Goal: Task Accomplishment & Management: Use online tool/utility

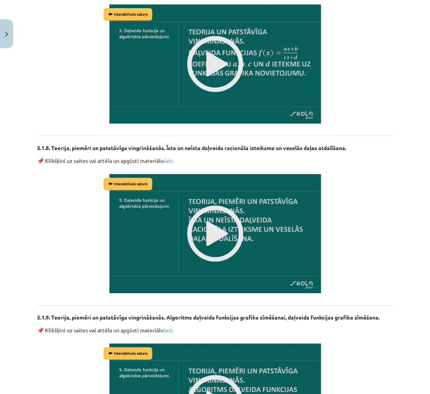
scroll to position [1375, 0]
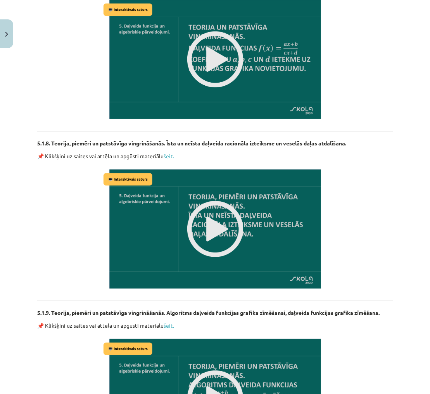
click at [225, 225] on img at bounding box center [215, 229] width 227 height 128
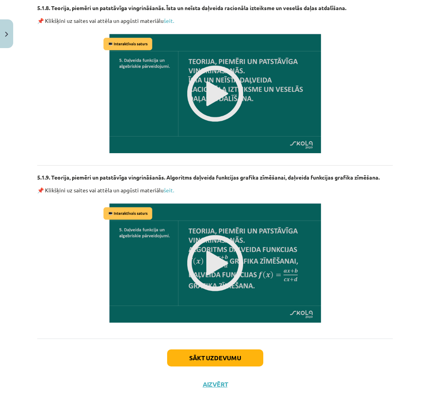
scroll to position [1532, 0]
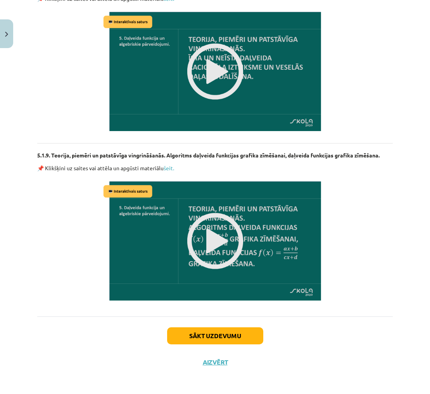
click at [215, 228] on img at bounding box center [215, 241] width 227 height 128
click at [243, 331] on button "Sākt uzdevumu" at bounding box center [215, 336] width 96 height 17
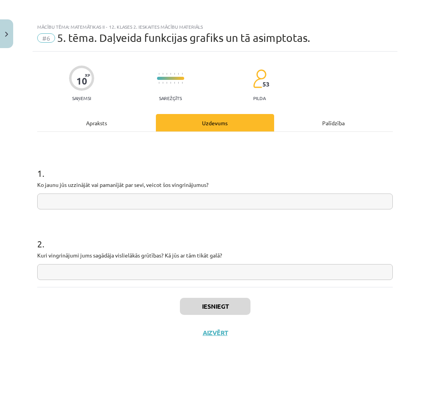
scroll to position [0, 0]
click at [300, 201] on input "text" at bounding box center [215, 202] width 356 height 16
click at [87, 197] on input "text" at bounding box center [215, 202] width 356 height 16
type input "**********"
click at [222, 269] on input "text" at bounding box center [215, 272] width 356 height 16
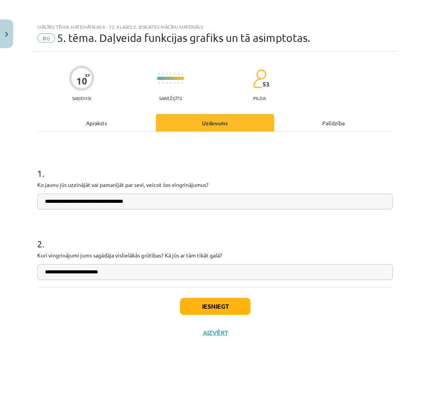
type input "**********"
click at [228, 304] on button "Iesniegt" at bounding box center [215, 306] width 71 height 17
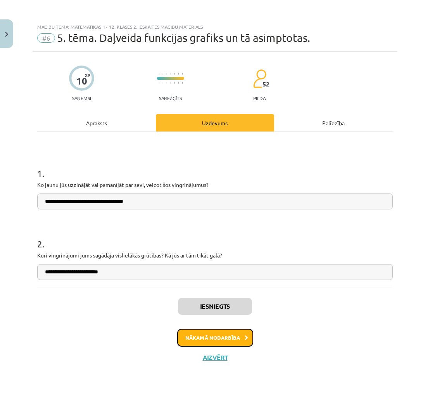
click at [244, 336] on button "Nākamā nodarbība" at bounding box center [215, 338] width 76 height 18
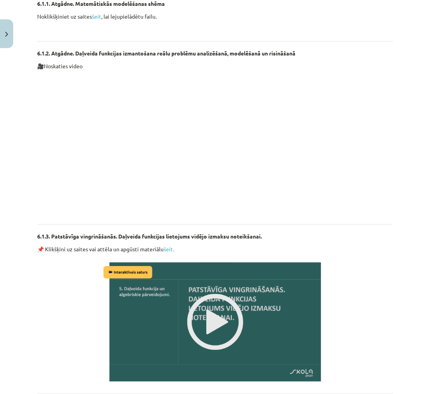
scroll to position [349, 0]
